Goal: Task Accomplishment & Management: Manage account settings

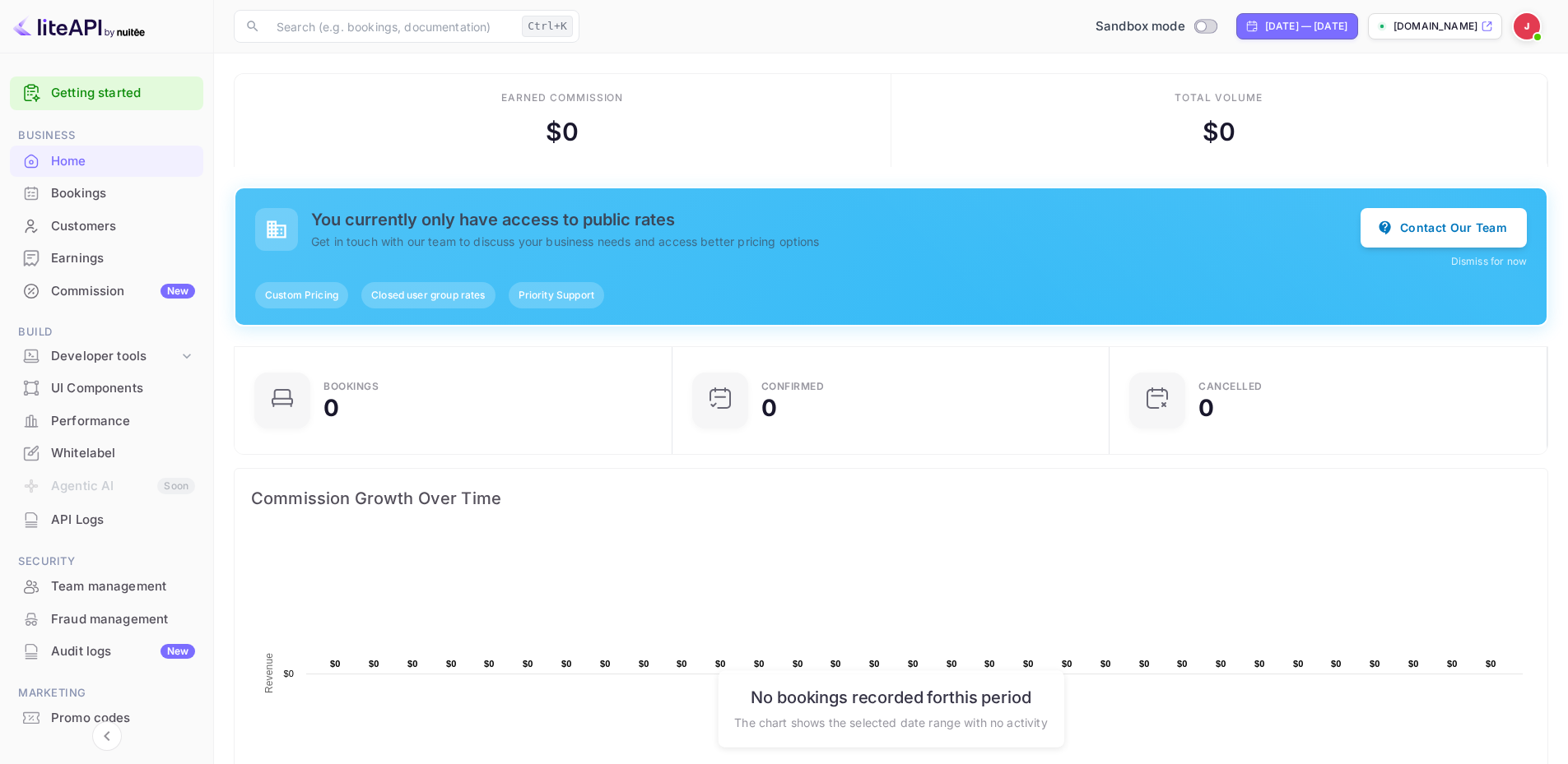
click at [1529, 30] on img at bounding box center [1527, 26] width 26 height 26
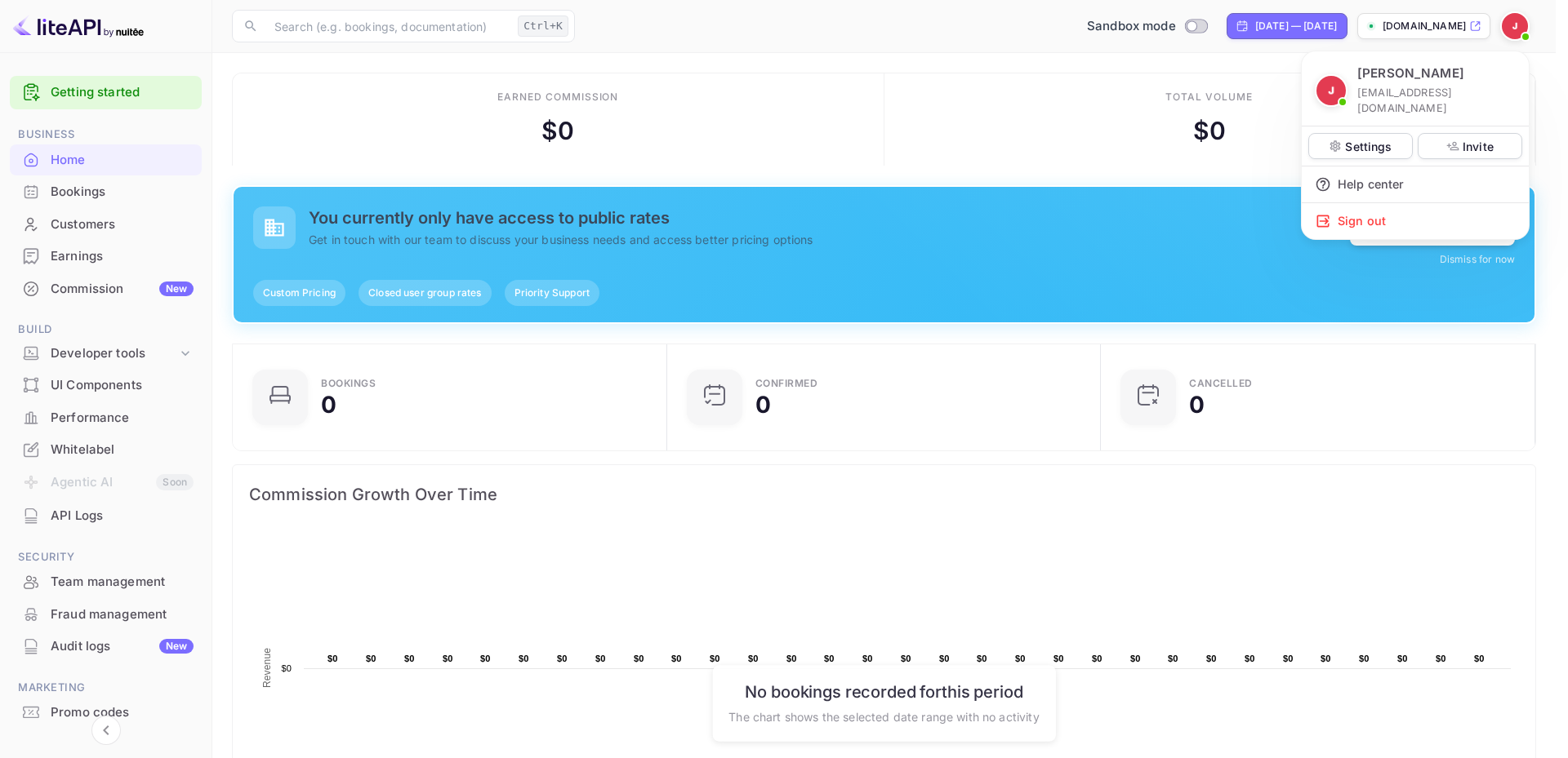
click at [1517, 30] on div at bounding box center [784, 379] width 1568 height 758
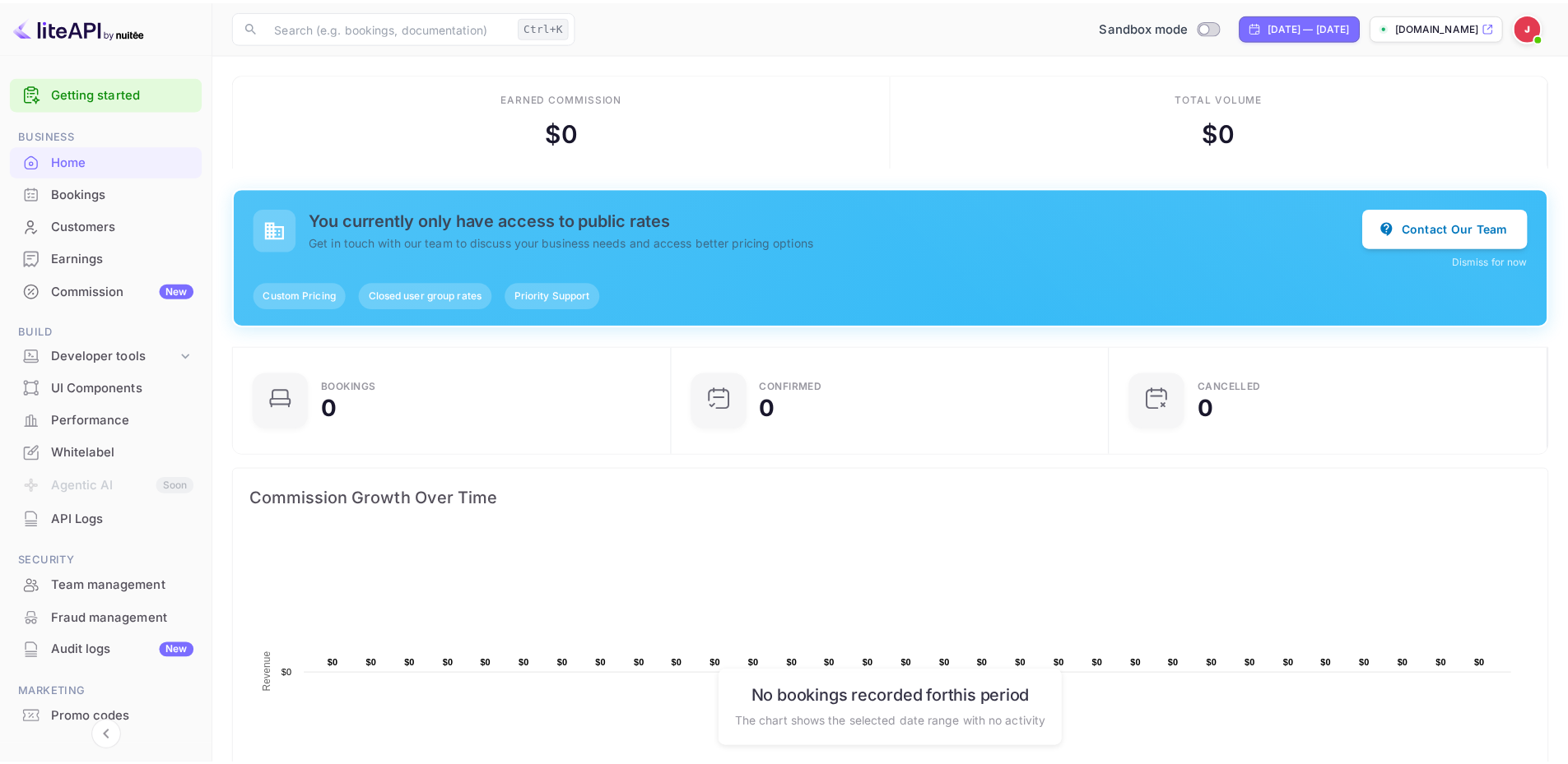
scroll to position [13, 13]
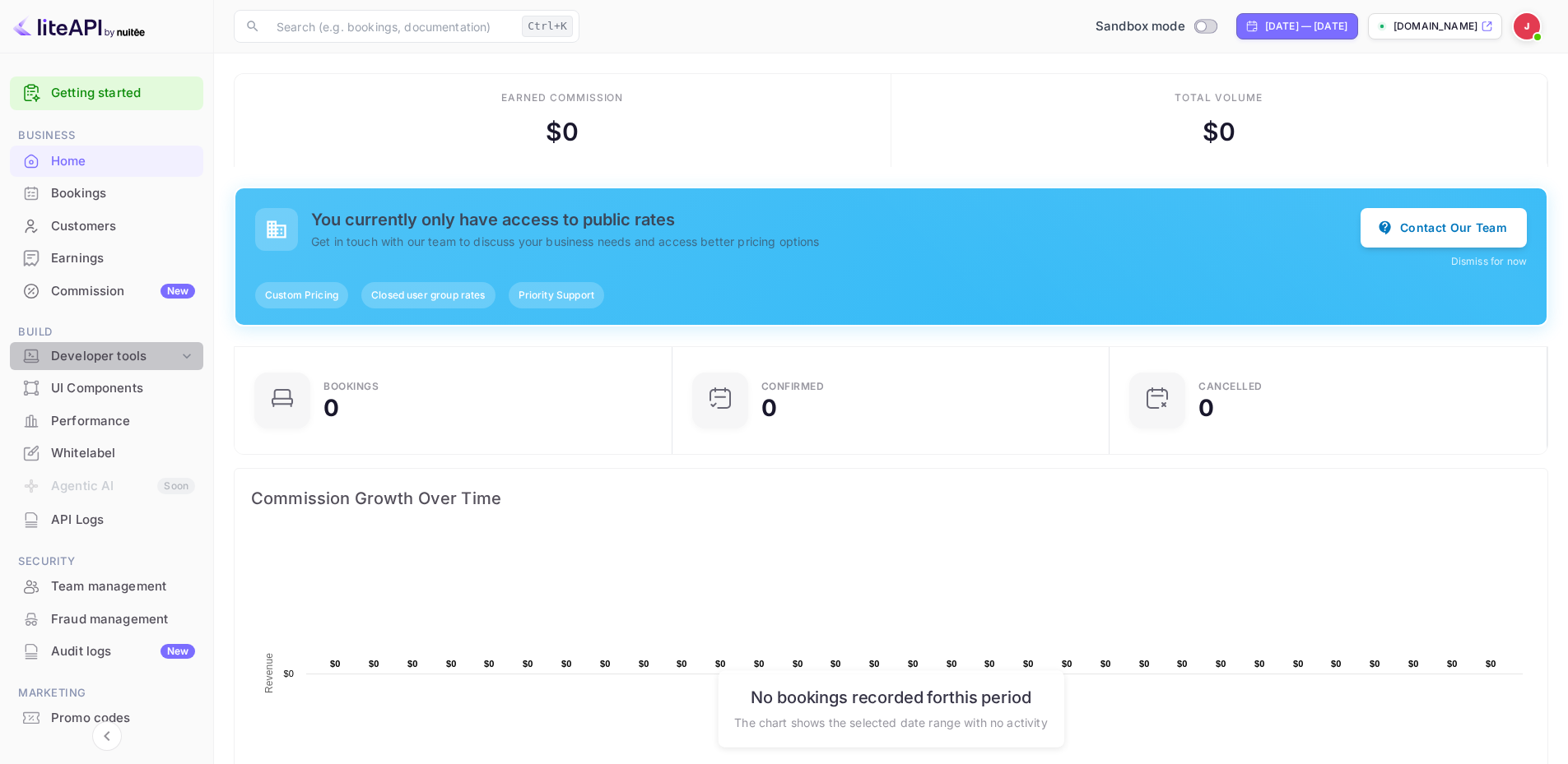
click at [86, 361] on div "Developer tools" at bounding box center [114, 357] width 127 height 19
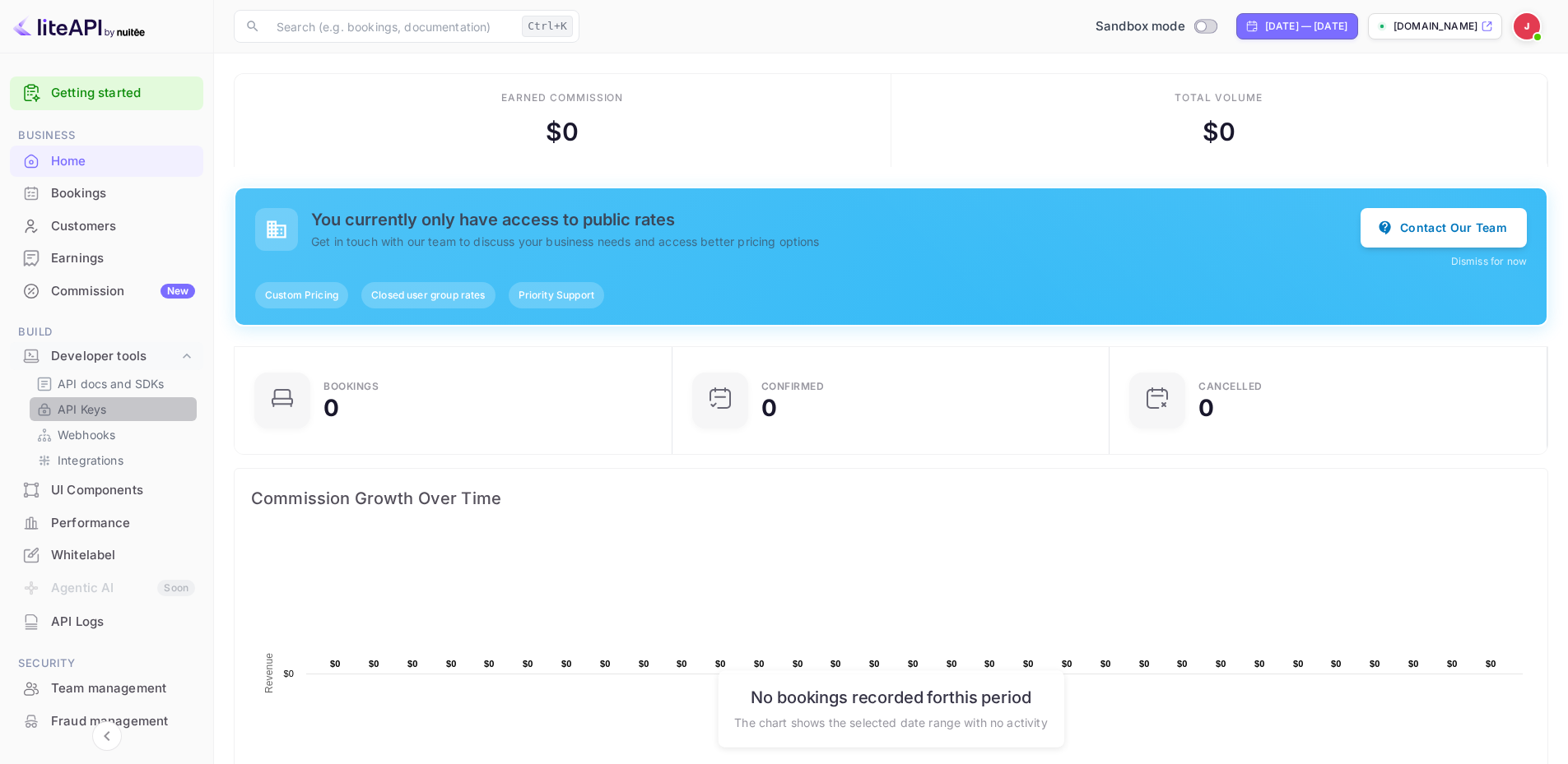
click at [94, 406] on p "API Keys" at bounding box center [81, 409] width 49 height 17
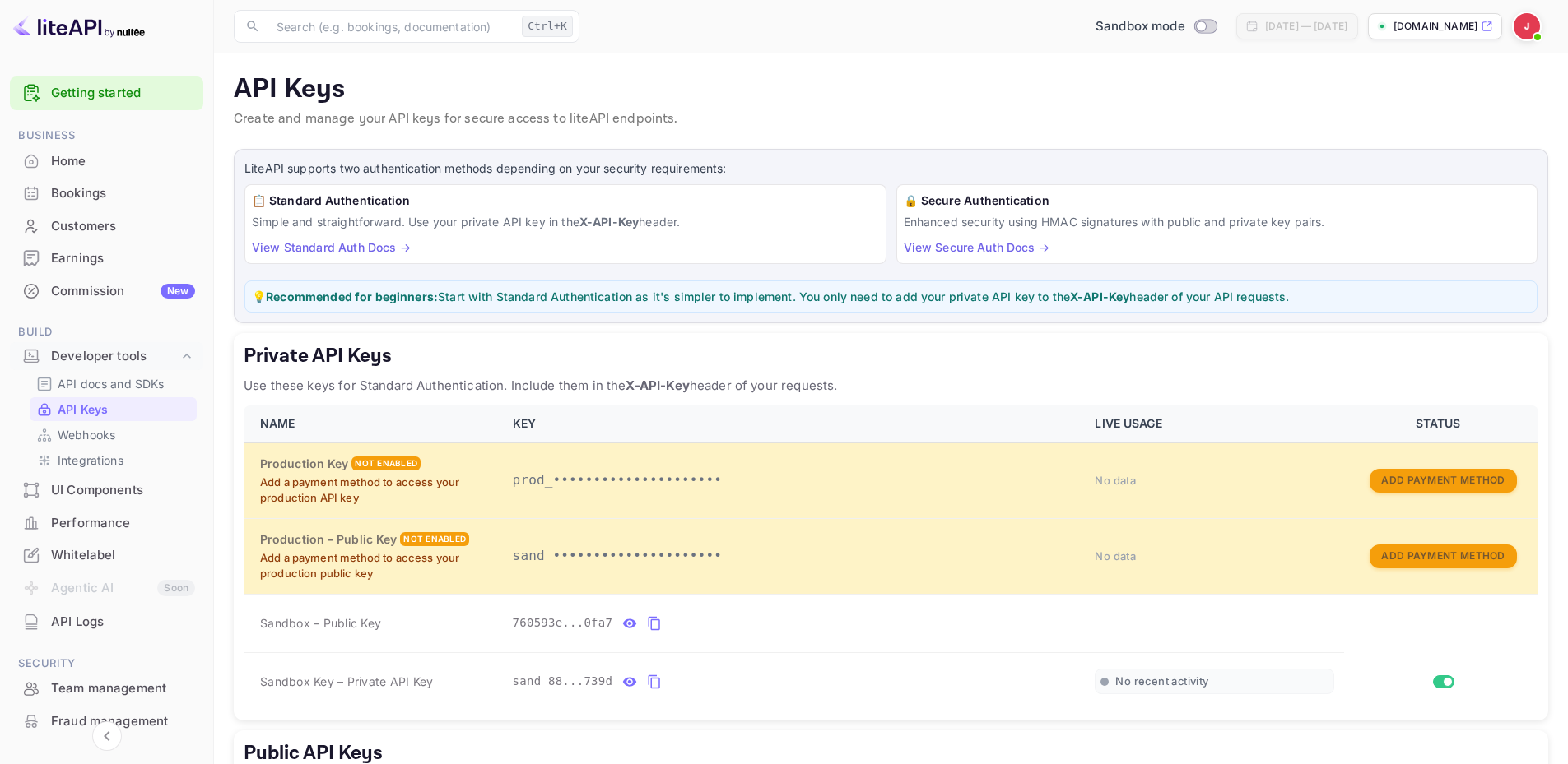
click at [428, 262] on div "📋 Standard Authentication Simple and straightforward. Use your private API key …" at bounding box center [565, 224] width 642 height 80
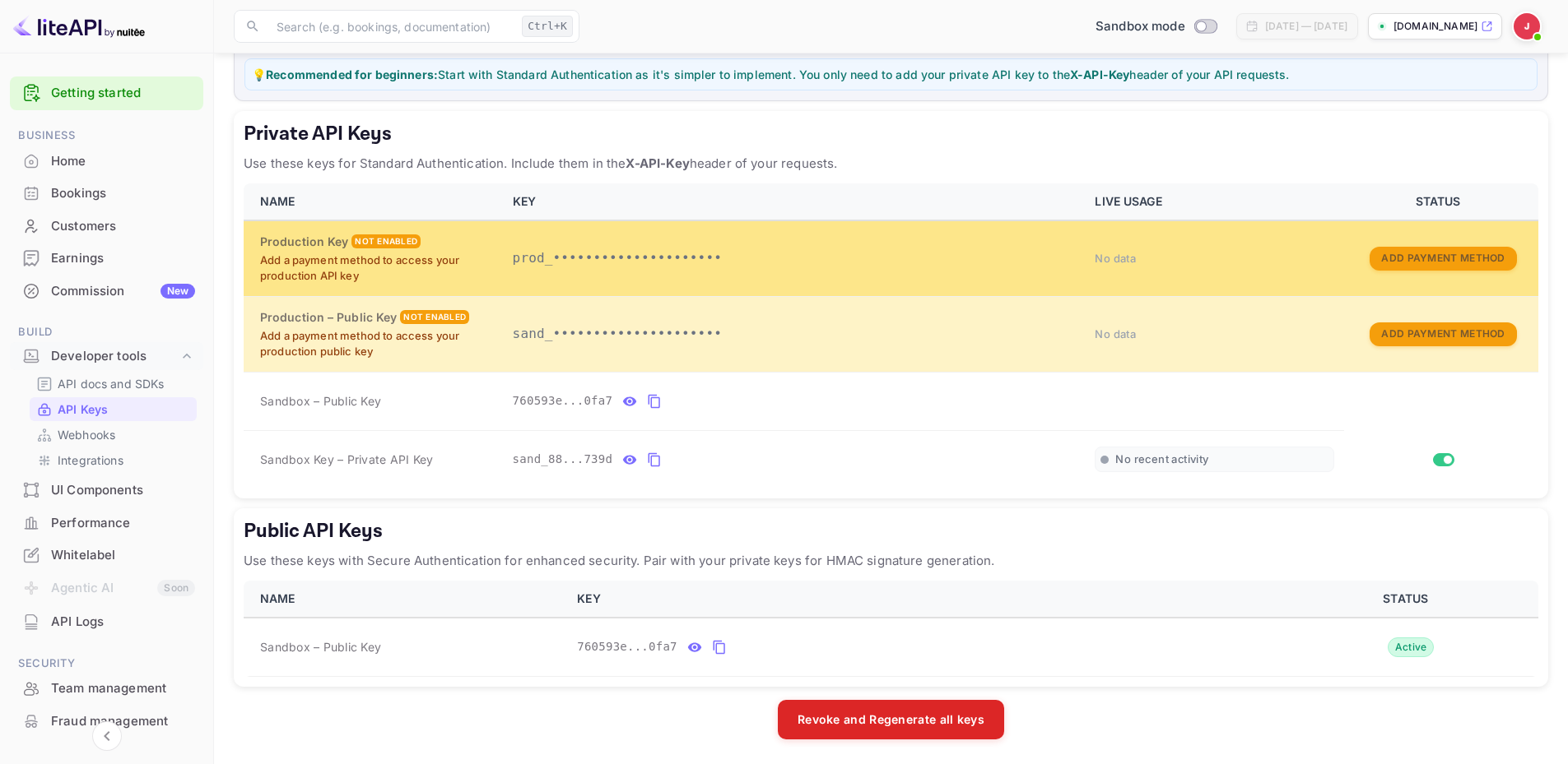
scroll to position [224, 0]
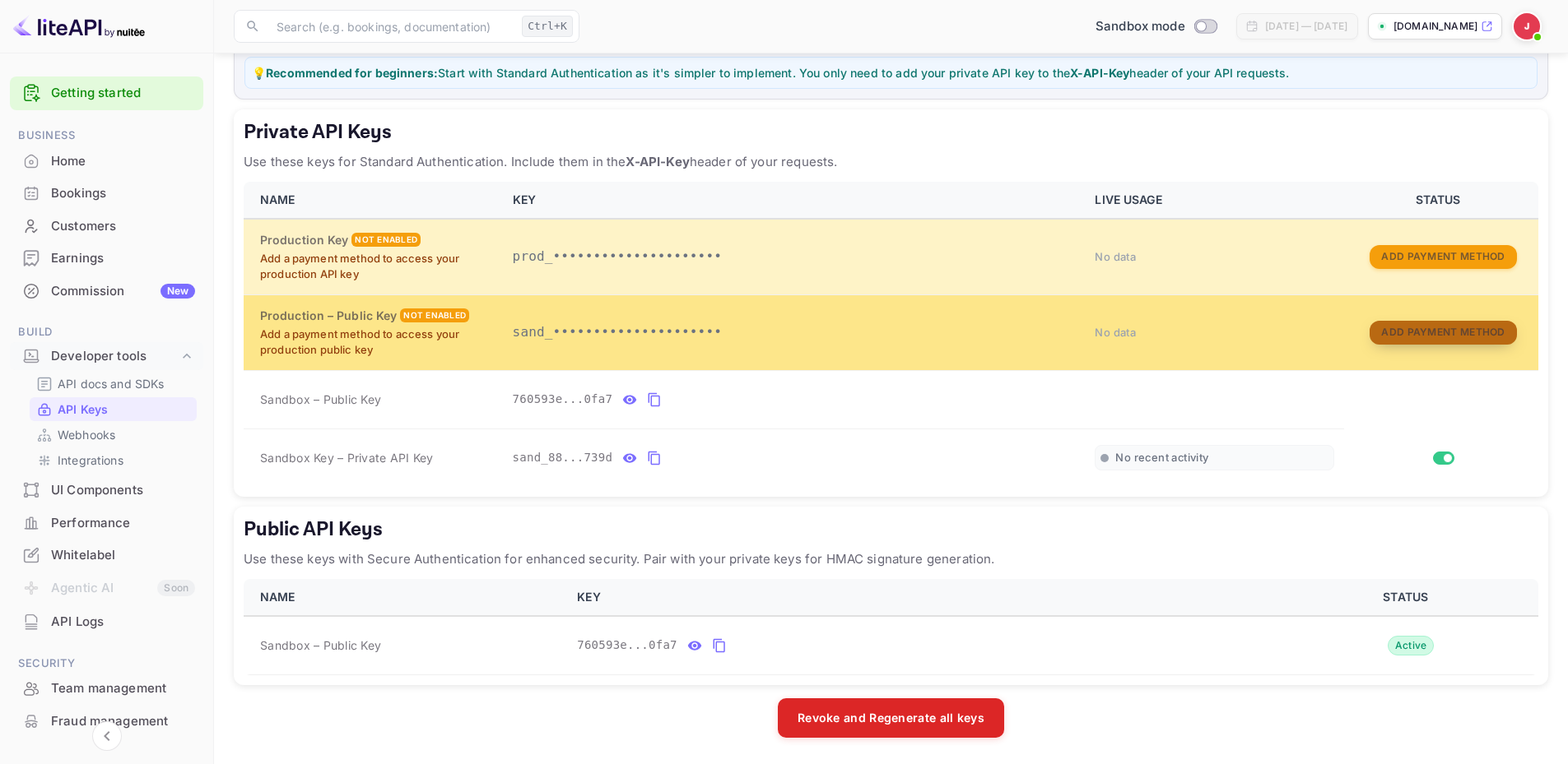
click at [1399, 335] on button "Add Payment Method" at bounding box center [1442, 332] width 146 height 23
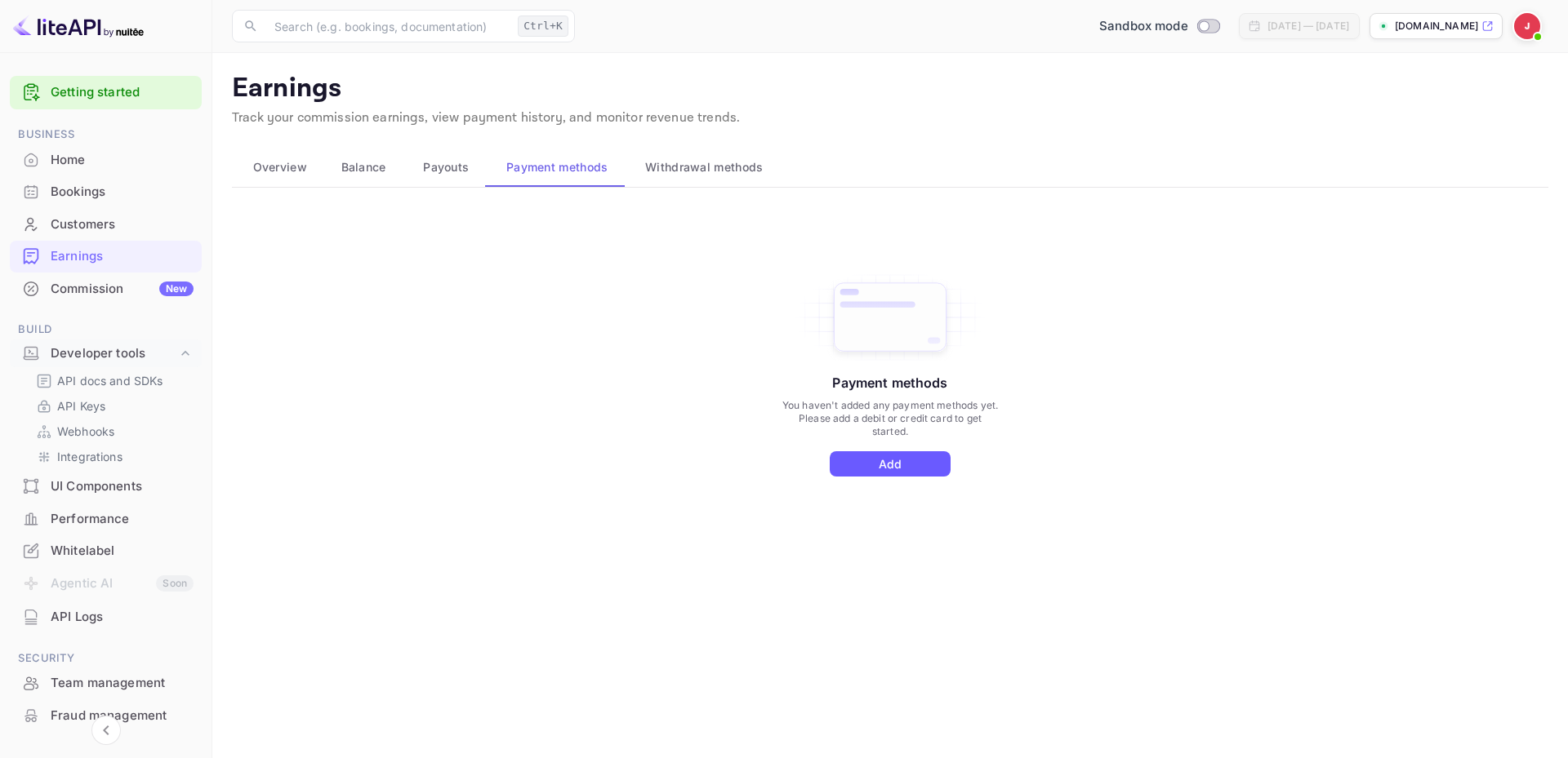
click at [910, 459] on button "Add" at bounding box center [890, 464] width 121 height 25
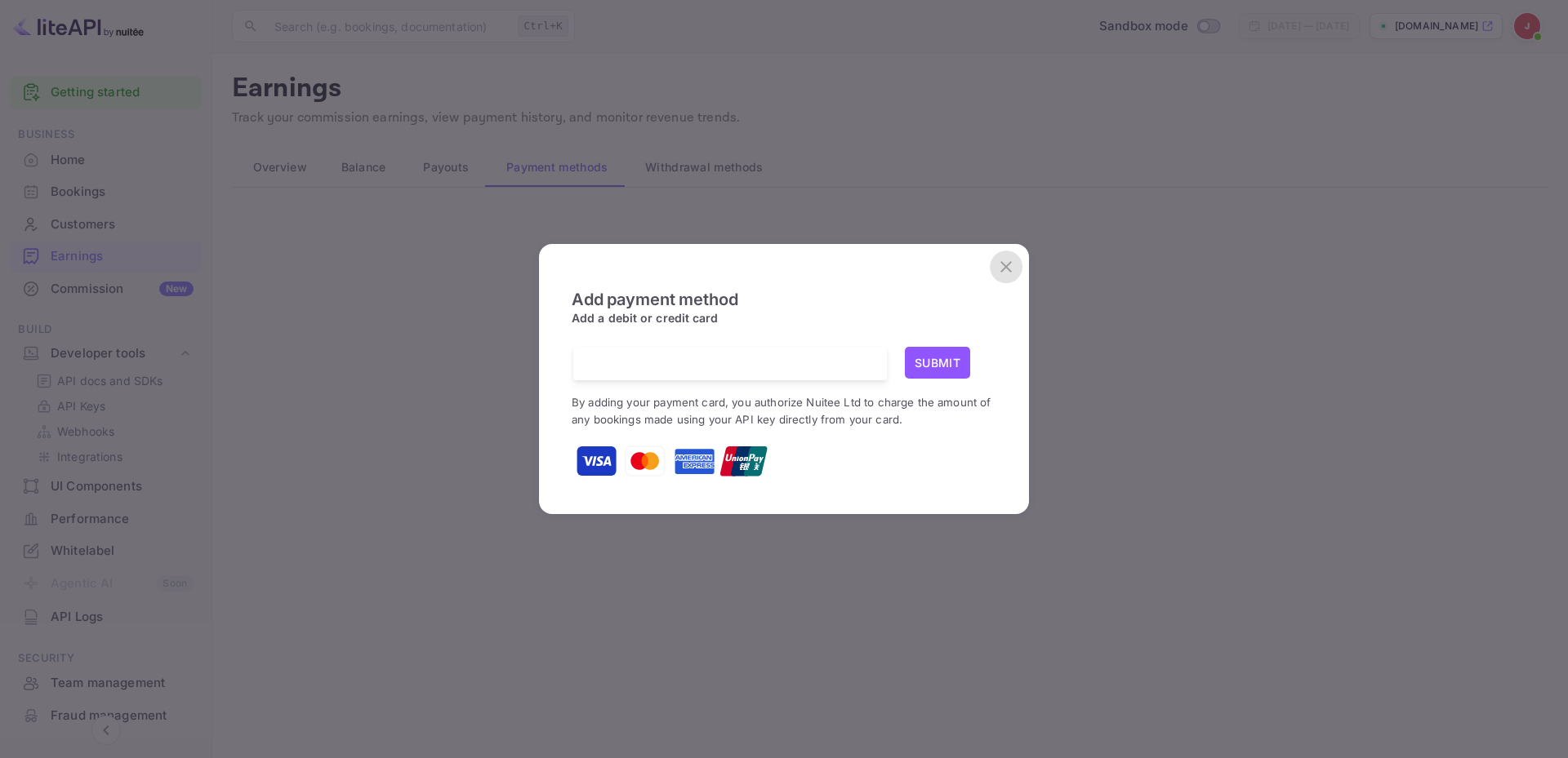
click at [1013, 271] on icon "close" at bounding box center [1006, 267] width 20 height 20
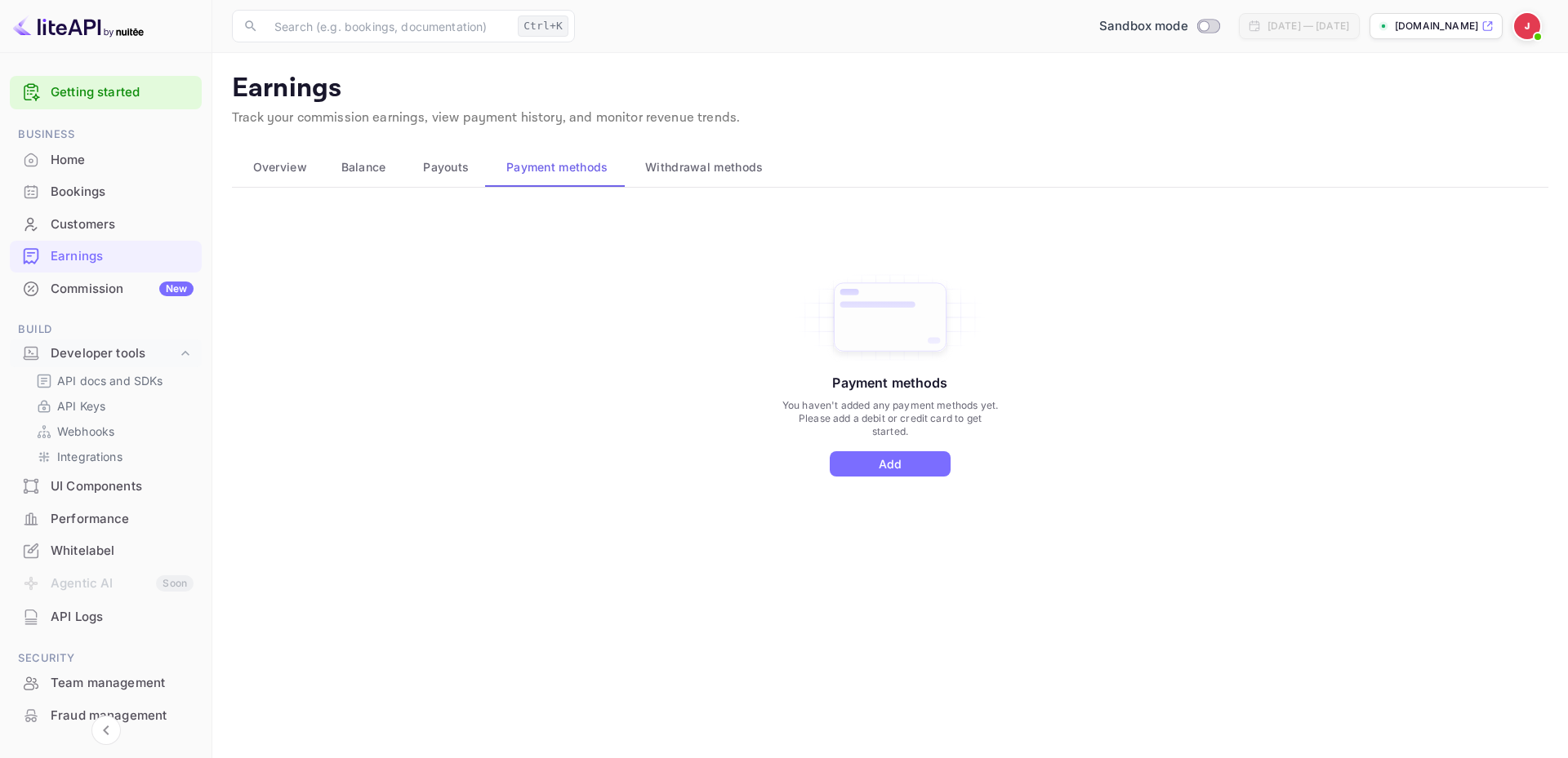
click at [692, 176] on span "Withdrawal methods" at bounding box center [704, 167] width 118 height 20
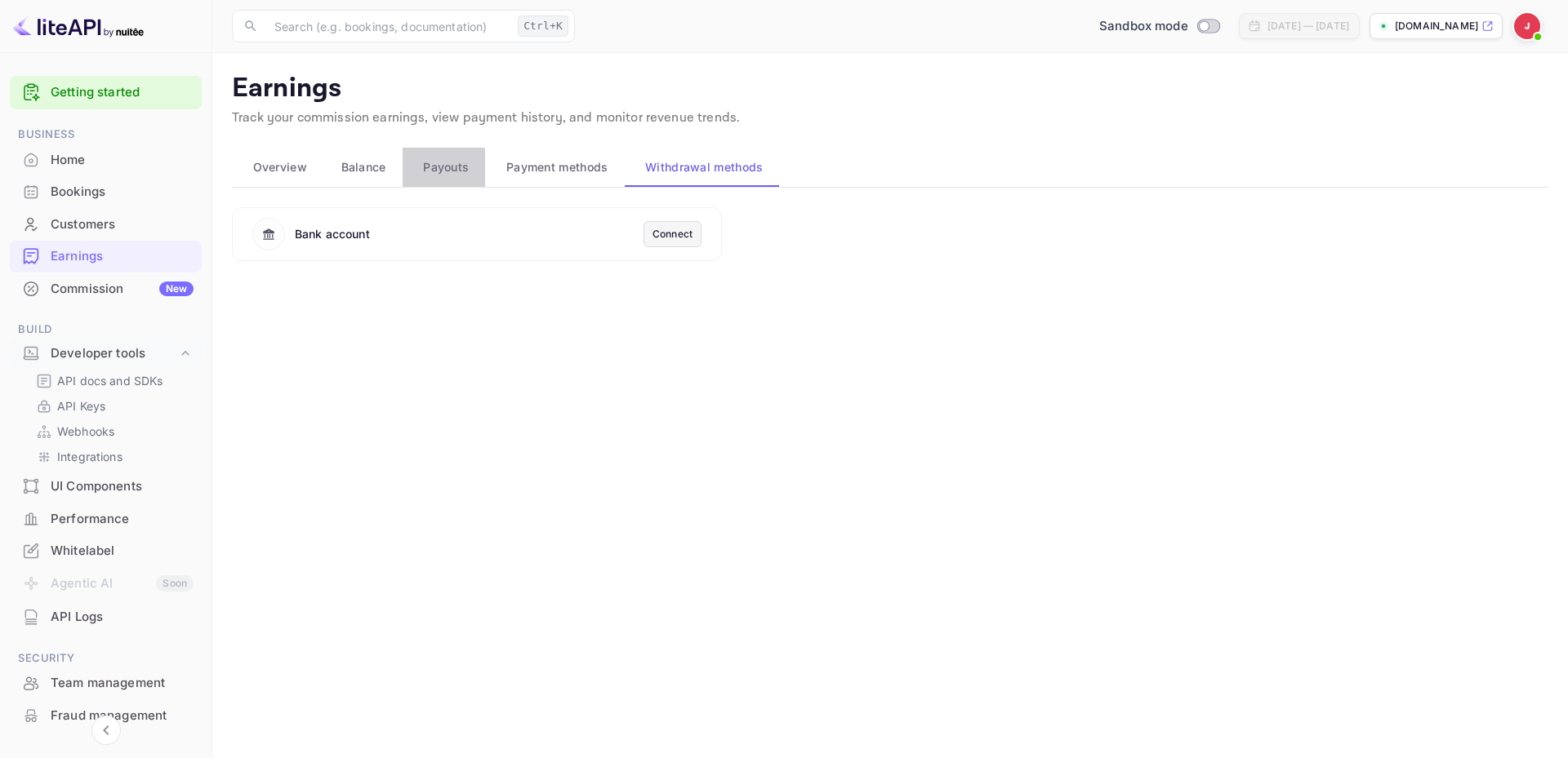
click at [443, 163] on span "Payouts" at bounding box center [445, 167] width 46 height 20
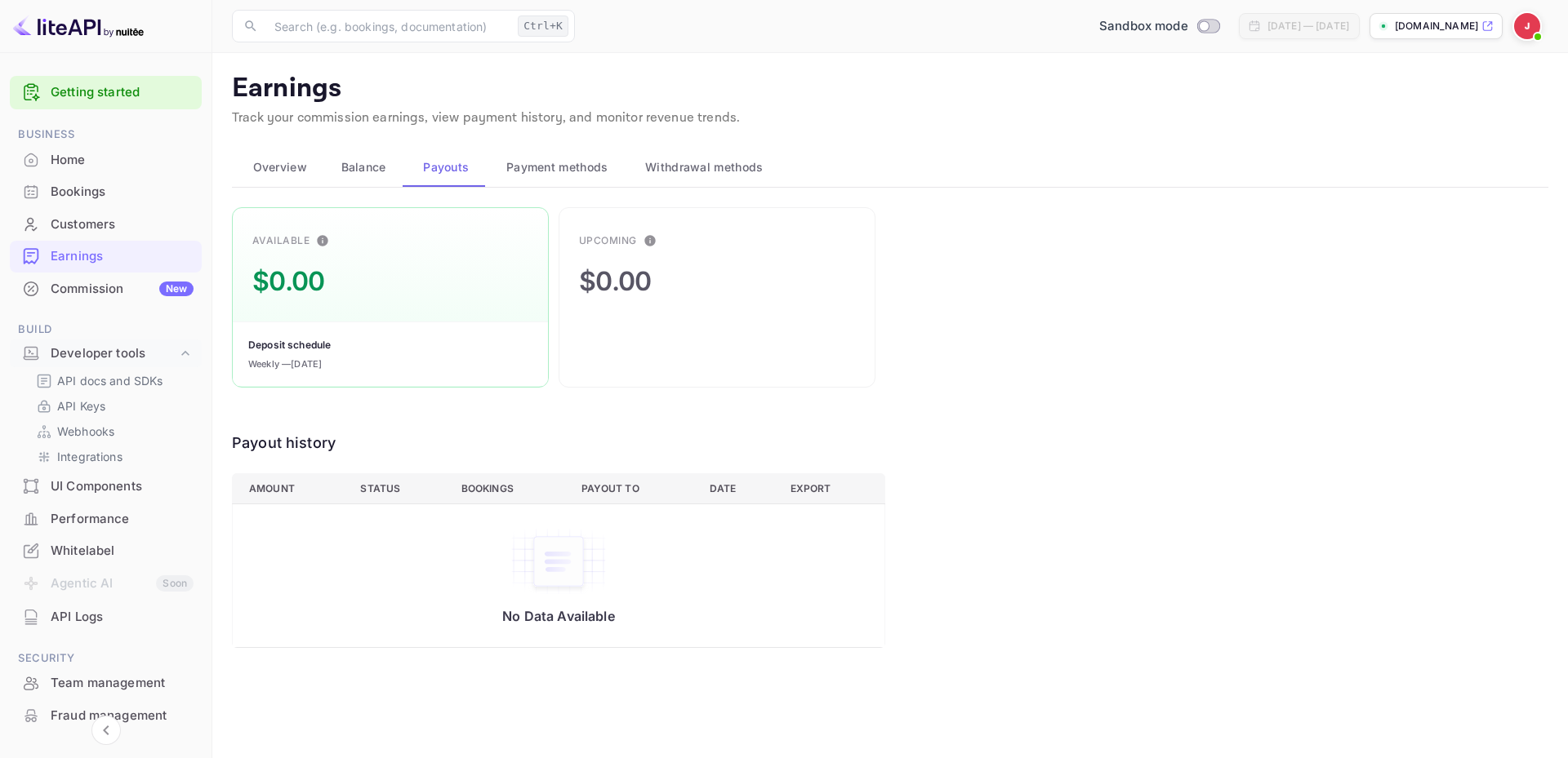
click at [381, 168] on span "Balance" at bounding box center [363, 167] width 45 height 20
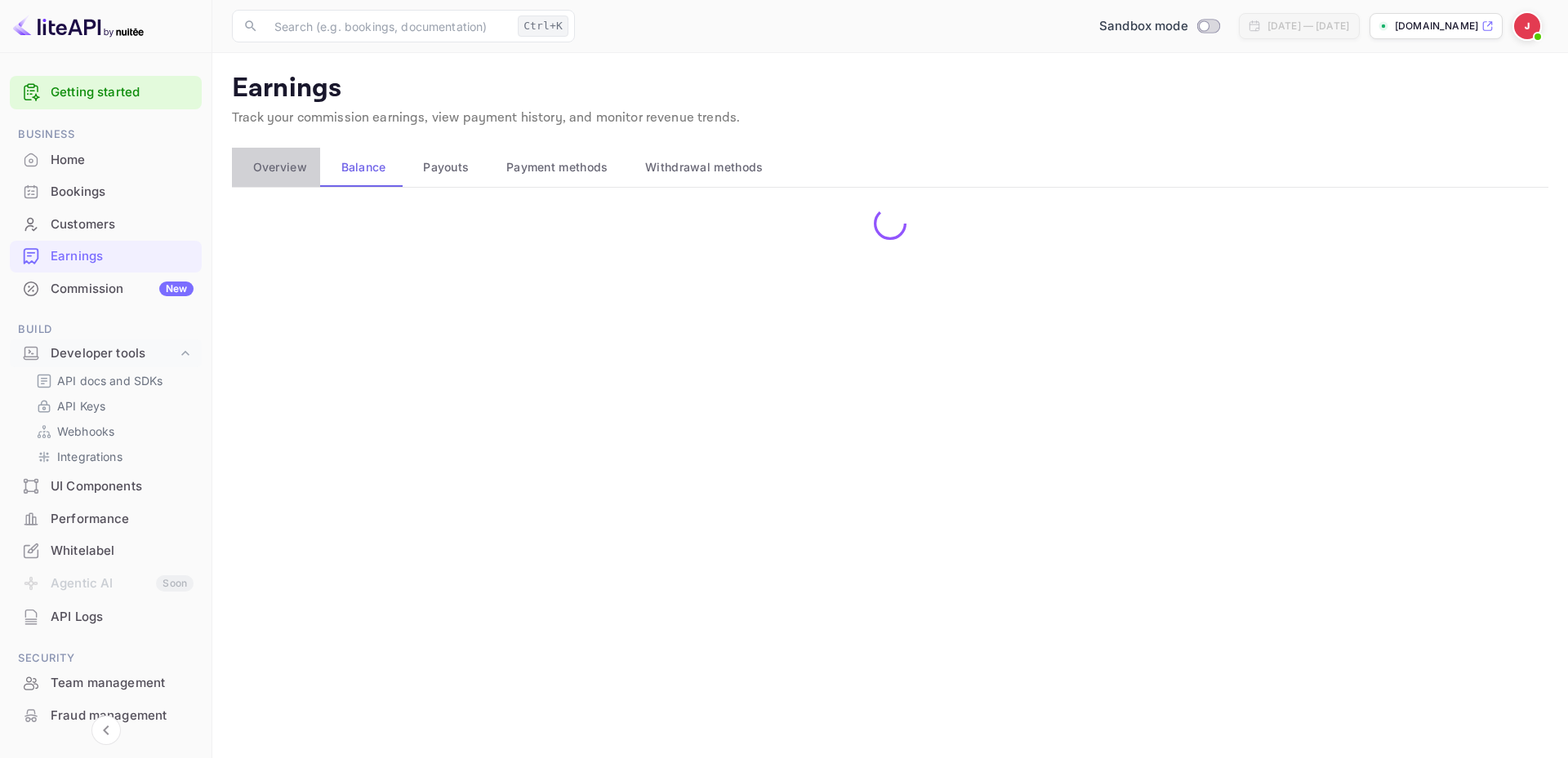
click at [288, 170] on span "Overview" at bounding box center [280, 167] width 54 height 20
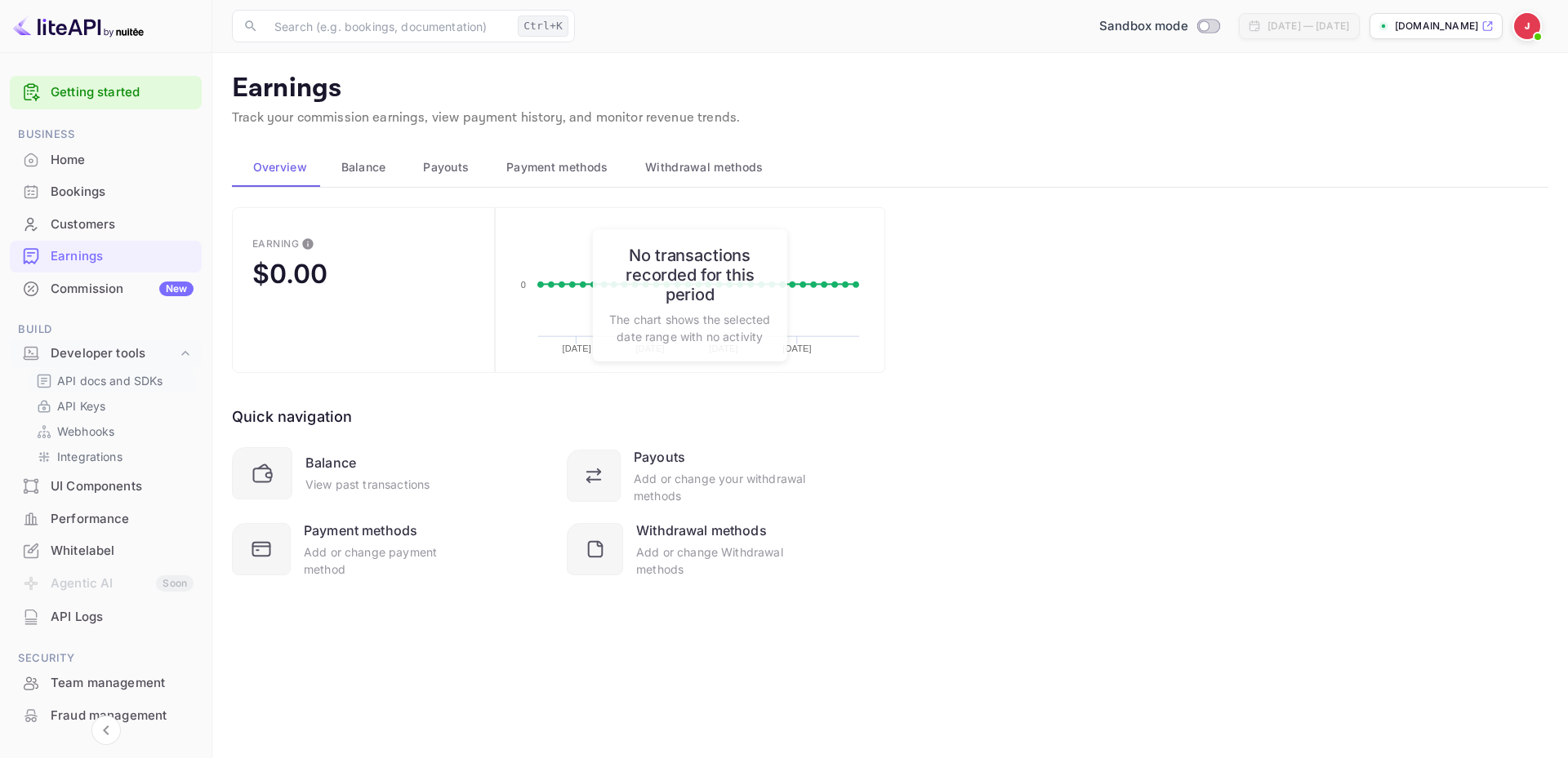
click at [141, 379] on p "API docs and SDKs" at bounding box center [110, 381] width 106 height 17
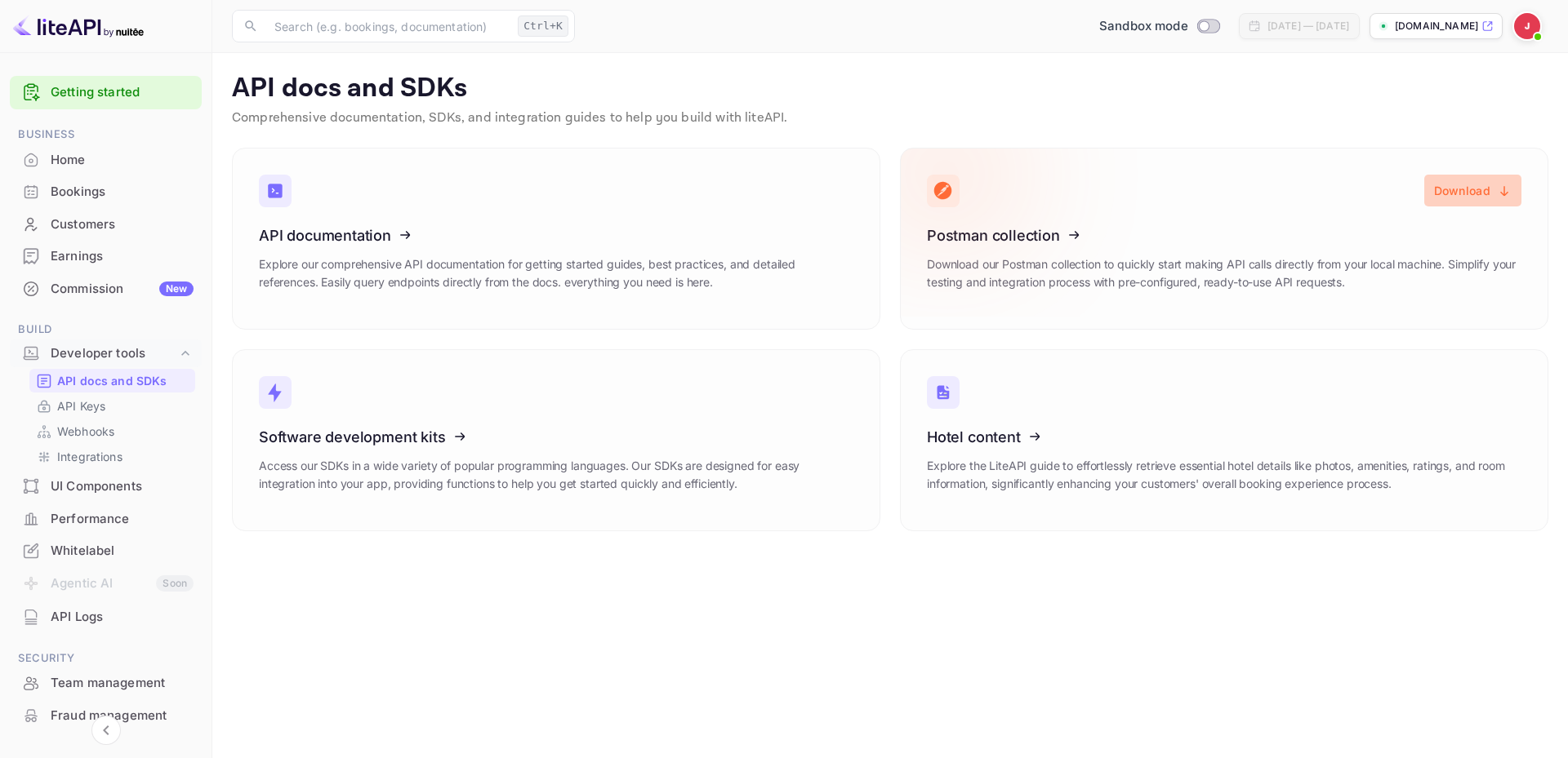
click at [1463, 194] on button "Download" at bounding box center [1472, 190] width 98 height 32
